Goal: Task Accomplishment & Management: Use online tool/utility

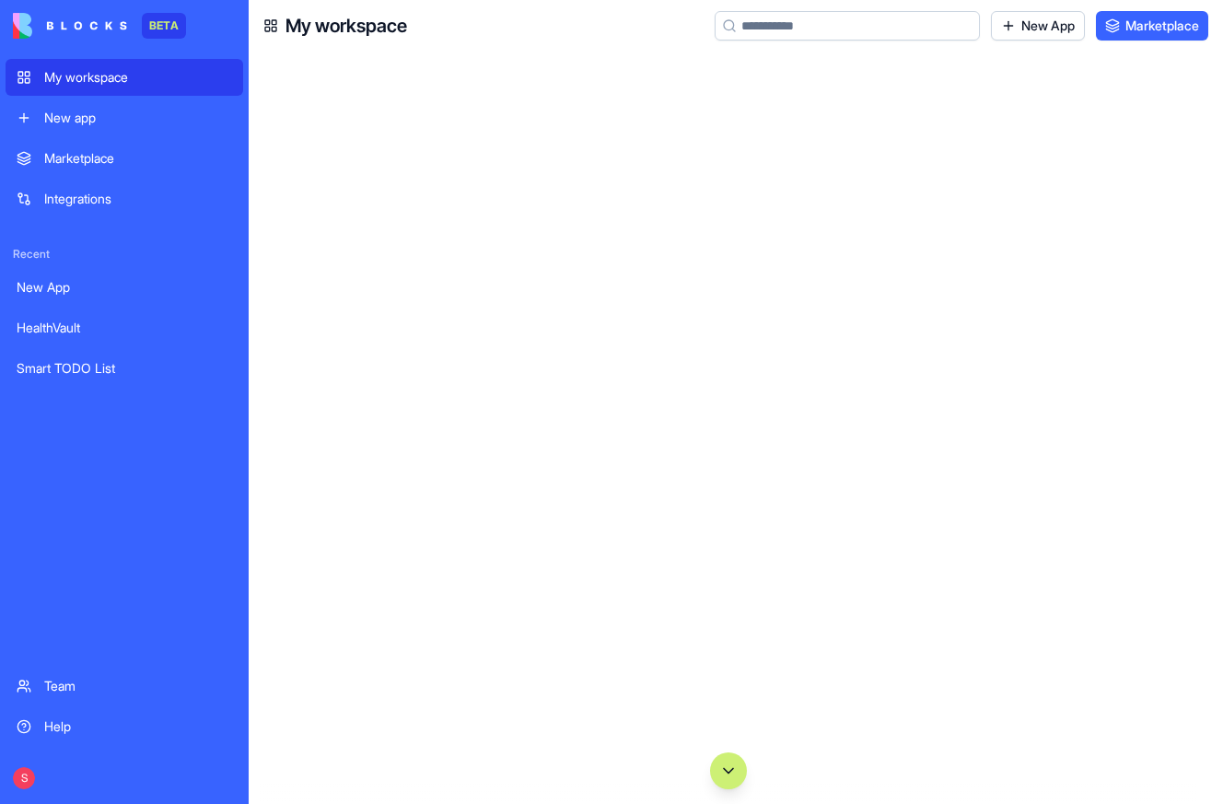
scroll to position [166619, 0]
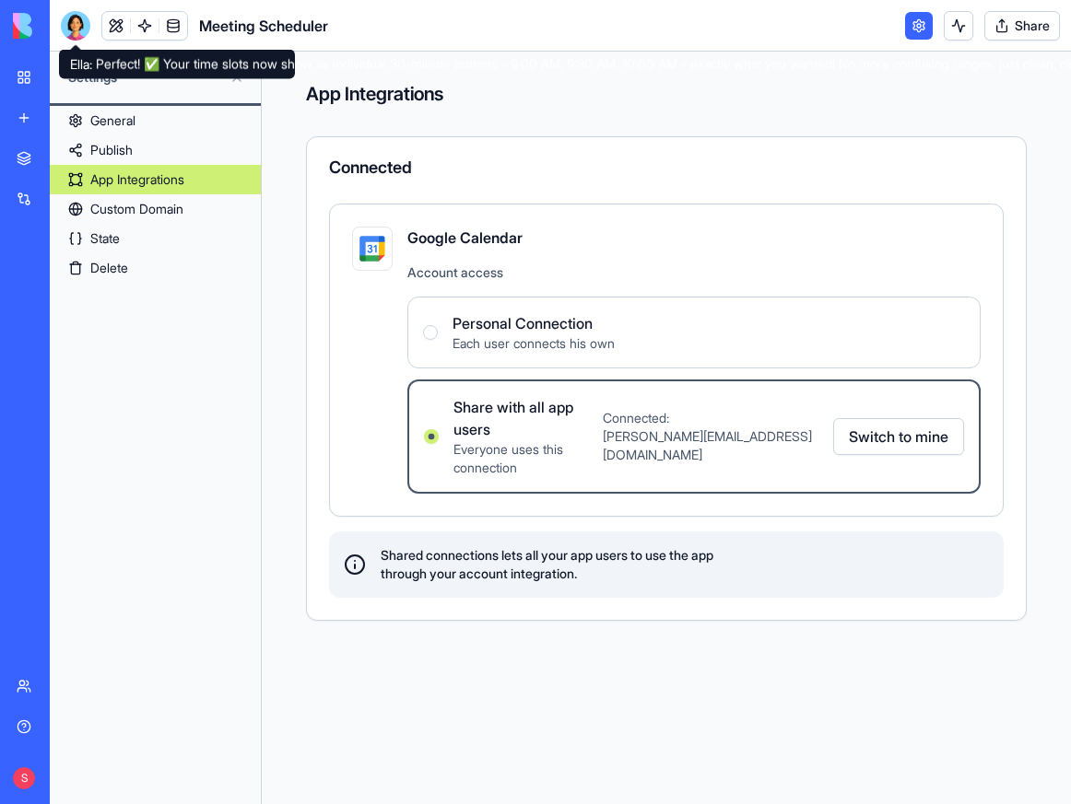
click at [76, 37] on div at bounding box center [75, 25] width 29 height 29
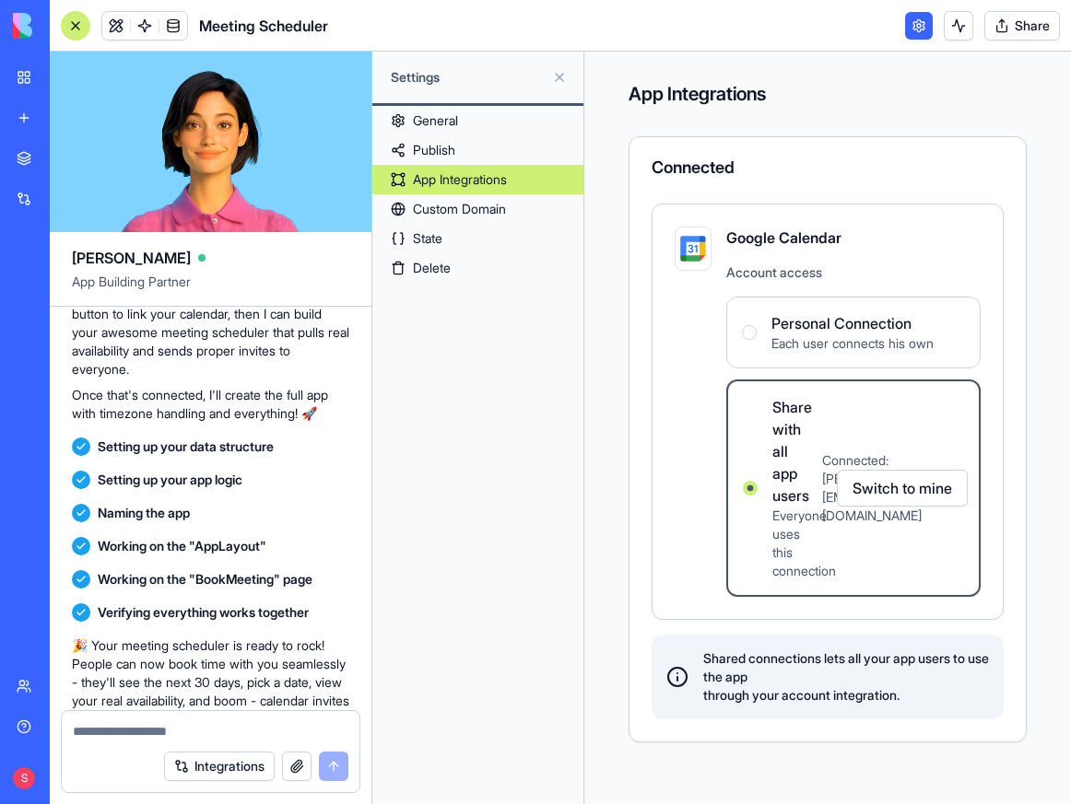
scroll to position [781, 0]
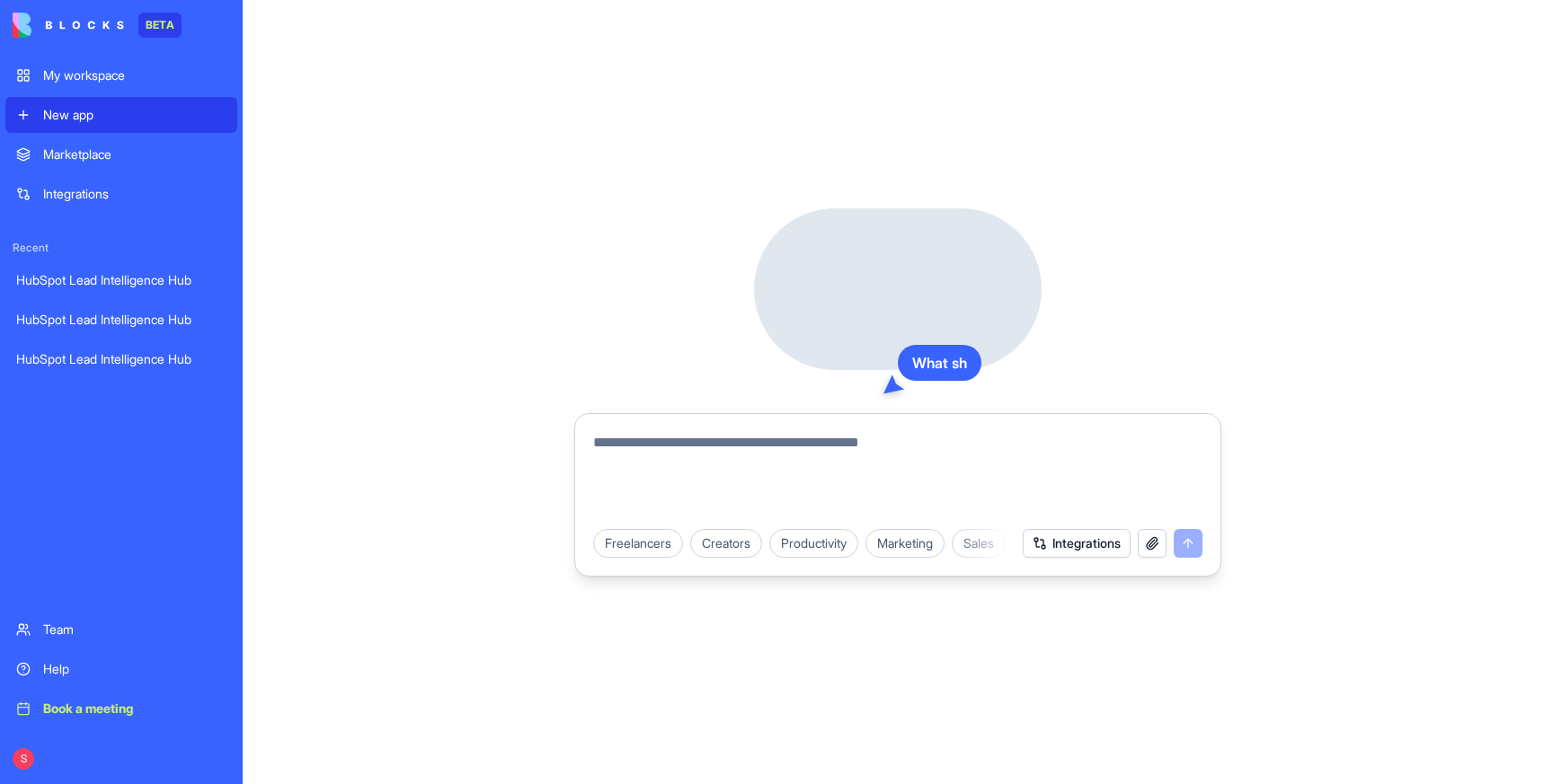
click at [612, 456] on textarea at bounding box center [897, 475] width 610 height 86
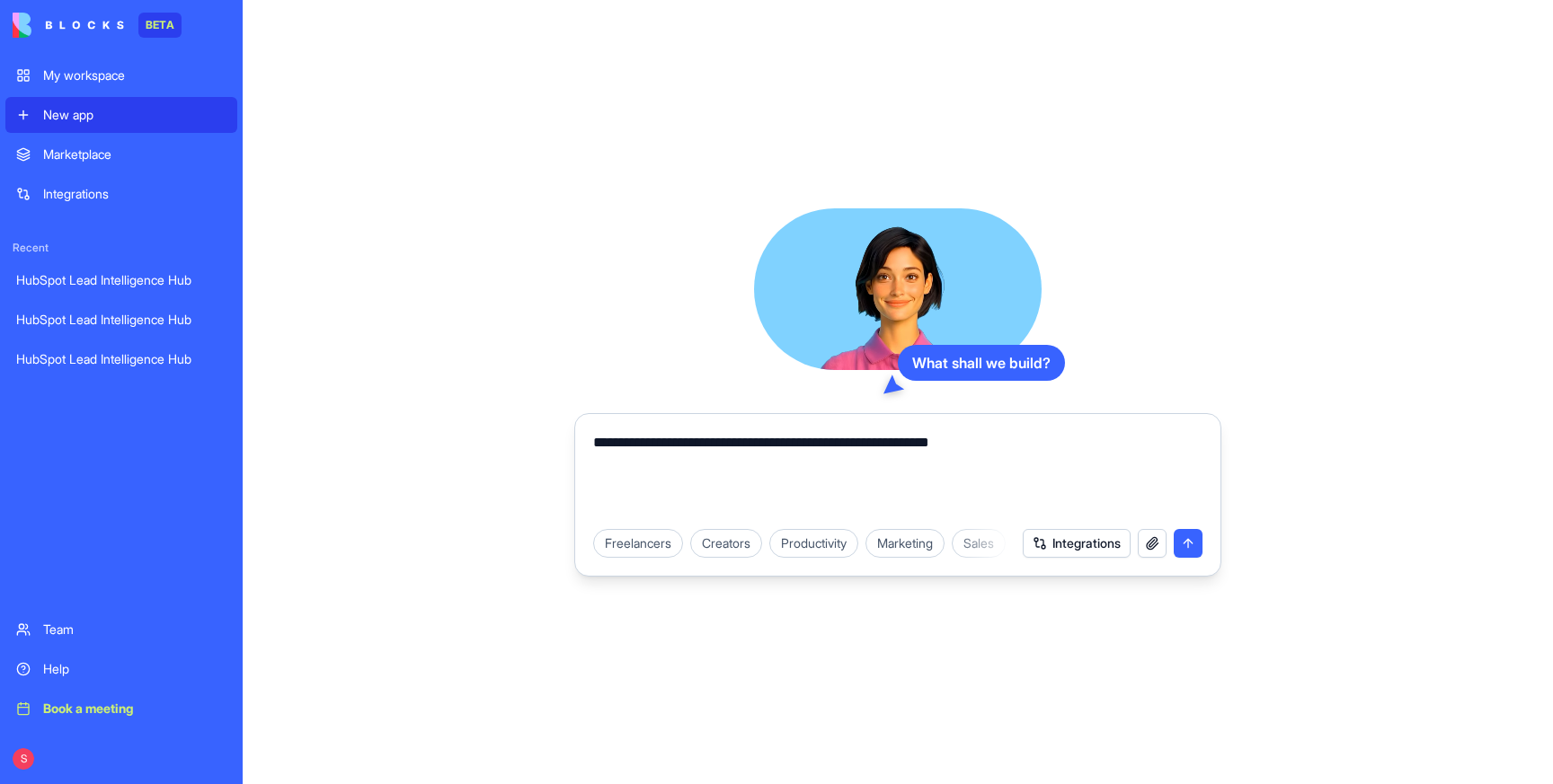
type textarea "**********"
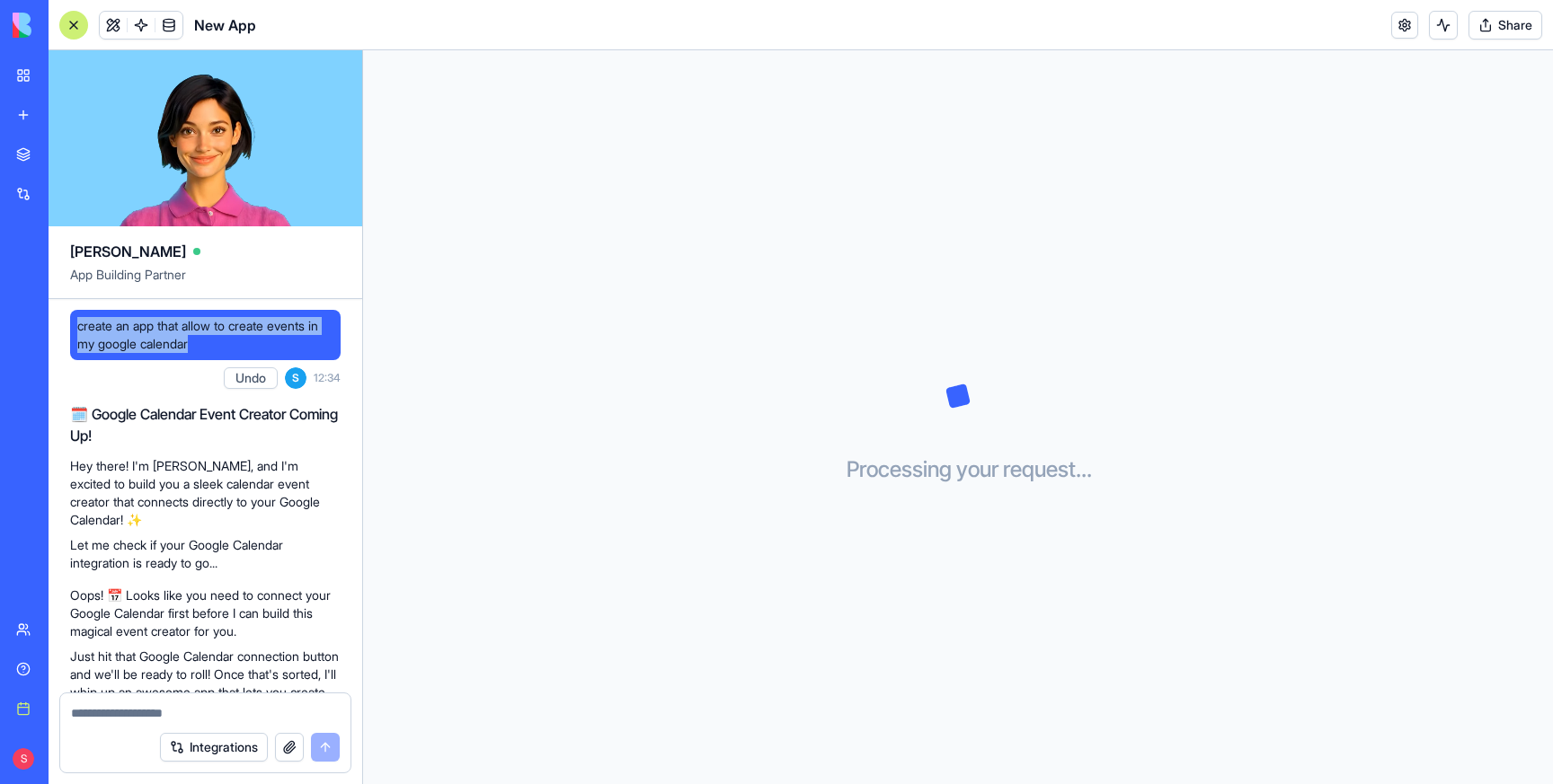
drag, startPoint x: 76, startPoint y: 325, endPoint x: 215, endPoint y: 346, distance: 140.6
click at [215, 346] on div "create an app that allow to create events in my google calendar" at bounding box center [205, 335] width 270 height 51
copy span "create an app that allow to create events in my google calendar"
click at [19, 102] on link "New app" at bounding box center [42, 114] width 72 height 36
